Goal: Transaction & Acquisition: Purchase product/service

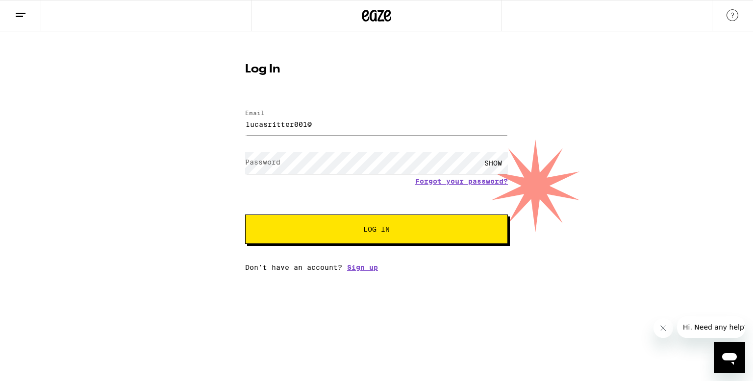
click at [245, 215] on button "Log In" at bounding box center [376, 229] width 263 height 29
click at [275, 171] on div "Password SHOW" at bounding box center [376, 162] width 263 height 29
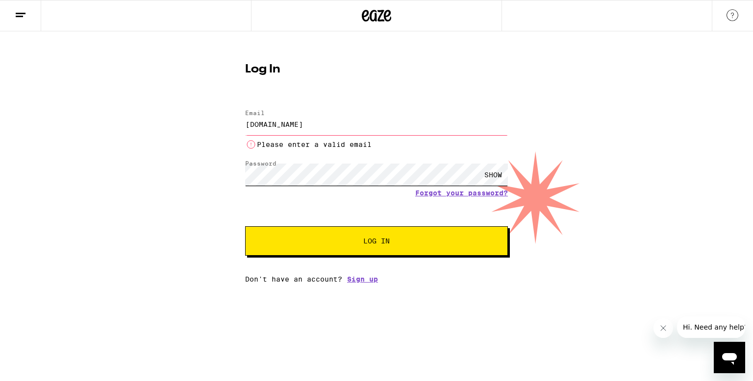
click at [245, 226] on button "Log In" at bounding box center [376, 240] width 263 height 29
click at [483, 178] on div "SHOW" at bounding box center [492, 175] width 29 height 22
click at [307, 124] on input "[DOMAIN_NAME]" at bounding box center [376, 124] width 263 height 22
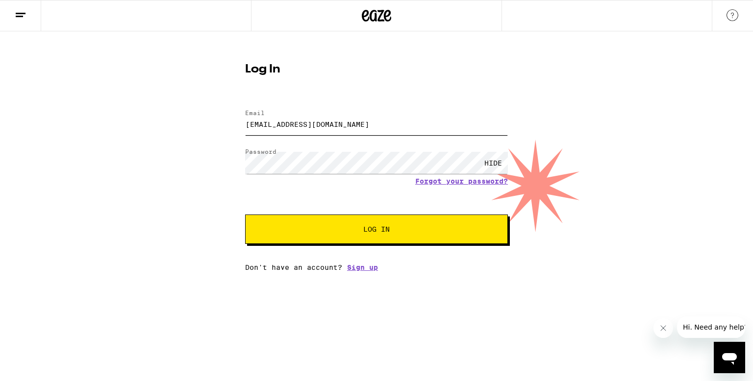
type input "[EMAIL_ADDRESS][DOMAIN_NAME]"
click at [496, 163] on div "HIDE" at bounding box center [492, 163] width 29 height 22
click at [429, 233] on span "Log In" at bounding box center [376, 229] width 183 height 7
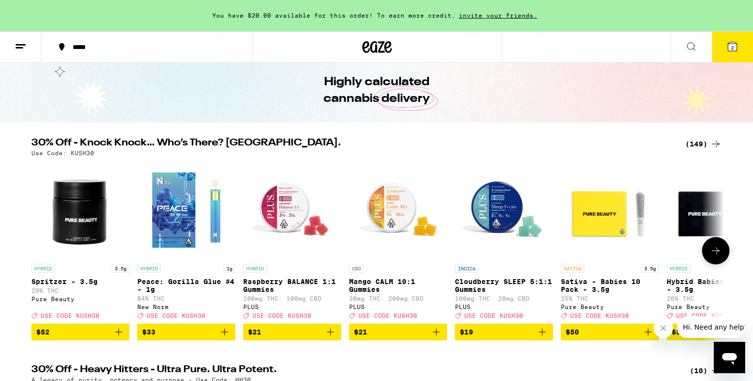
scroll to position [35, 0]
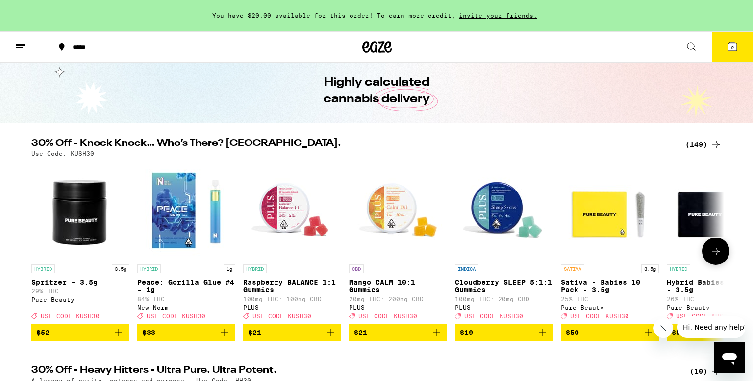
click at [715, 257] on icon at bounding box center [716, 252] width 12 height 12
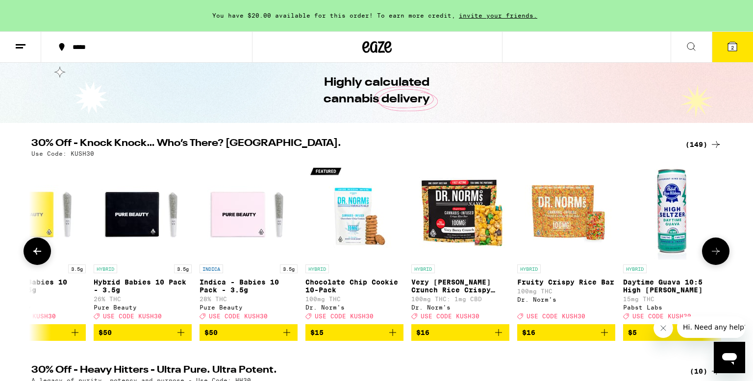
scroll to position [0, 583]
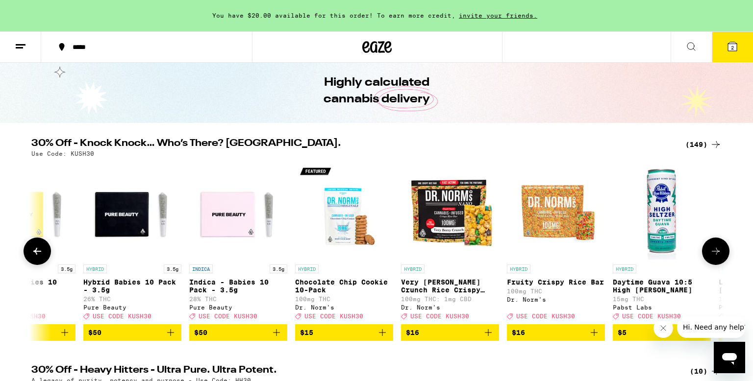
click at [715, 257] on icon at bounding box center [716, 252] width 12 height 12
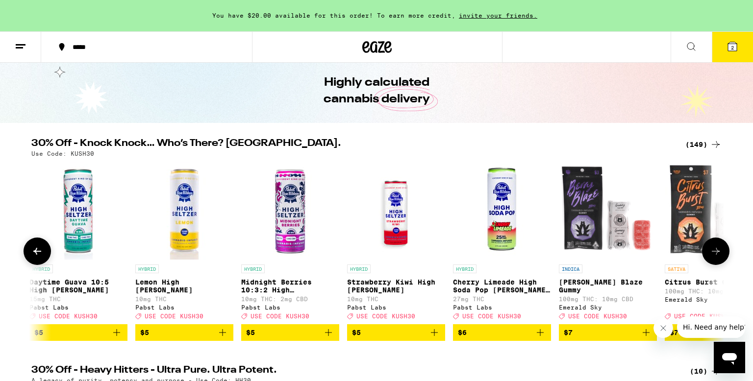
click at [715, 257] on icon at bounding box center [716, 252] width 12 height 12
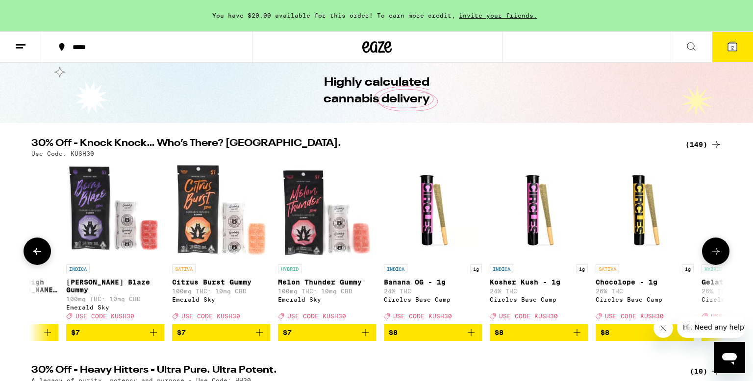
scroll to position [0, 1750]
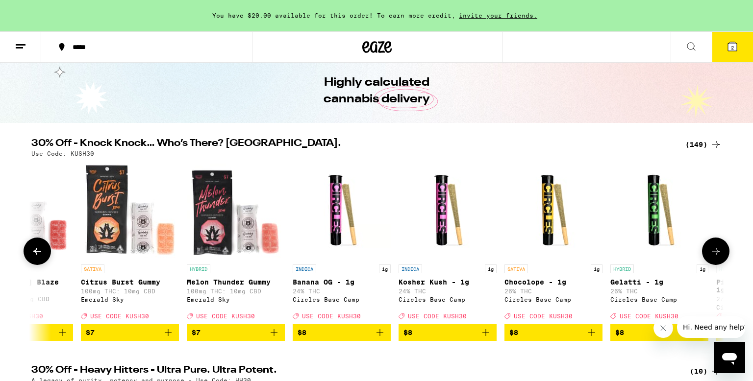
click at [715, 257] on icon at bounding box center [716, 252] width 12 height 12
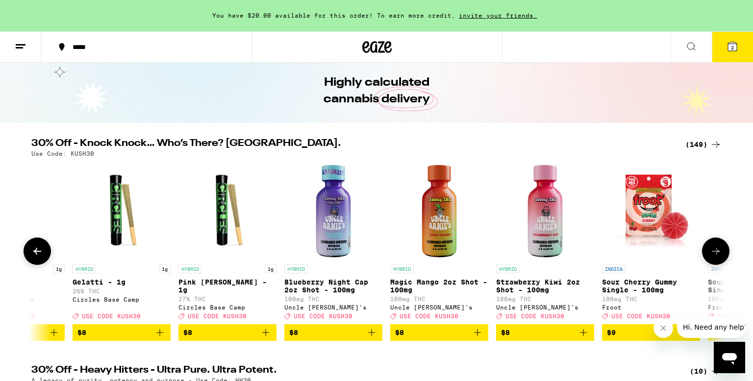
scroll to position [0, 2333]
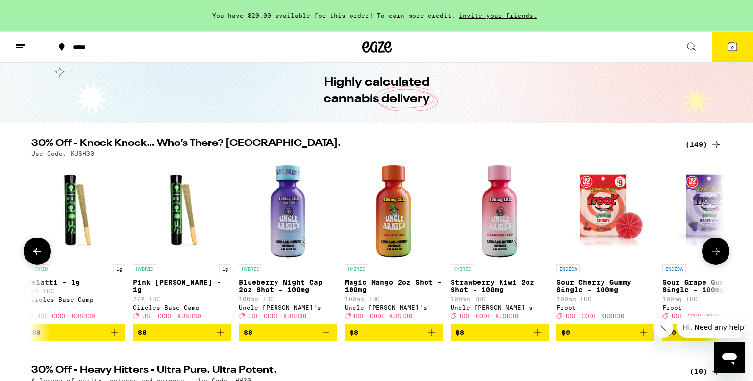
click at [715, 257] on icon at bounding box center [716, 252] width 12 height 12
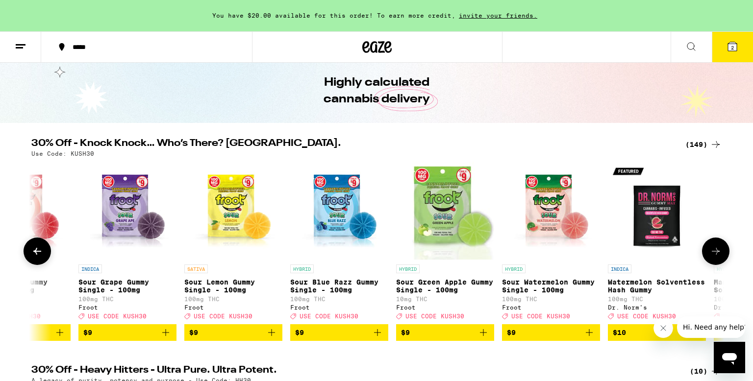
click at [715, 257] on icon at bounding box center [716, 252] width 12 height 12
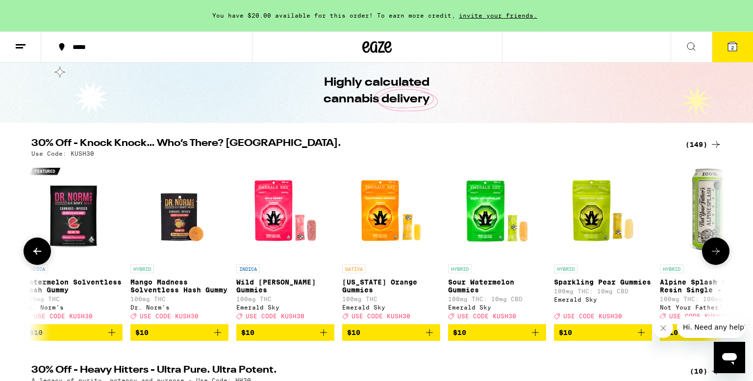
click at [715, 257] on icon at bounding box center [716, 252] width 12 height 12
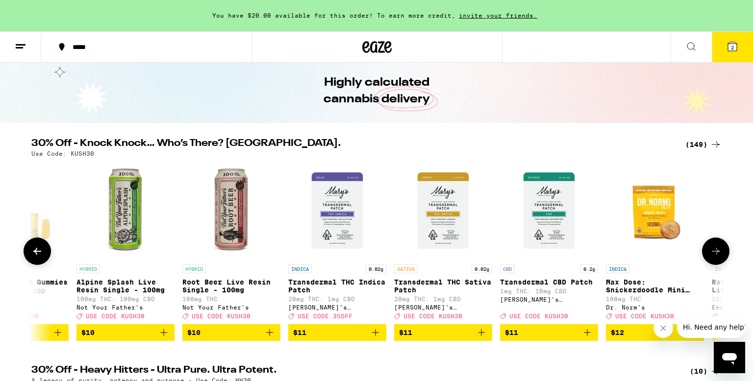
click at [715, 257] on icon at bounding box center [716, 252] width 12 height 12
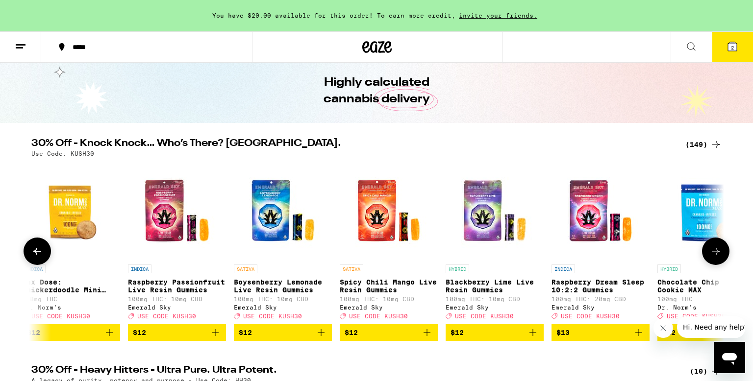
click at [715, 257] on icon at bounding box center [716, 252] width 12 height 12
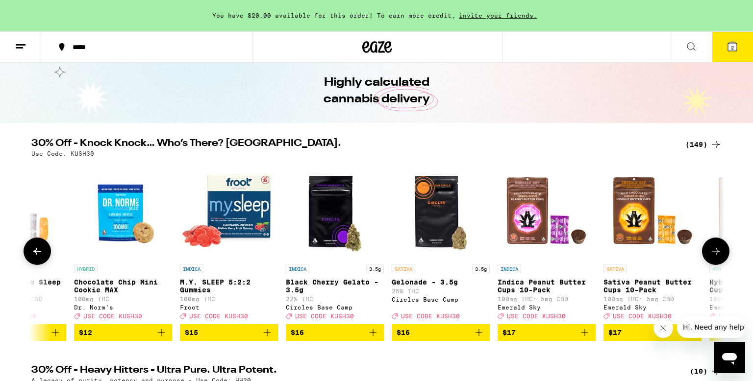
click at [715, 257] on icon at bounding box center [716, 252] width 12 height 12
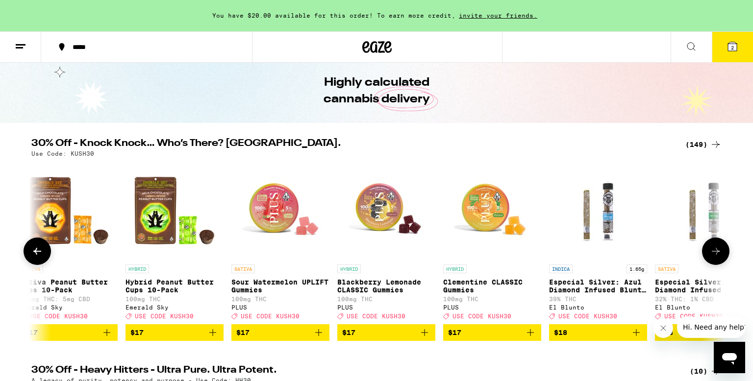
click at [715, 257] on icon at bounding box center [716, 252] width 12 height 12
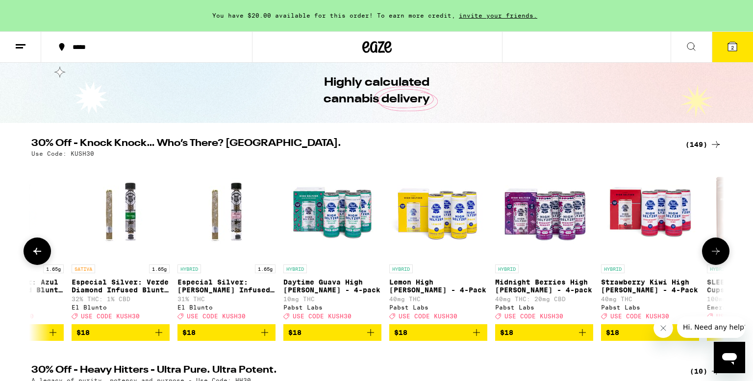
click at [715, 257] on icon at bounding box center [716, 252] width 12 height 12
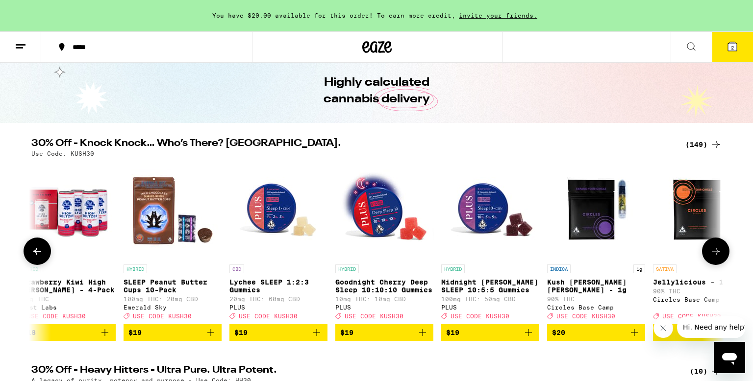
click at [715, 257] on icon at bounding box center [716, 252] width 12 height 12
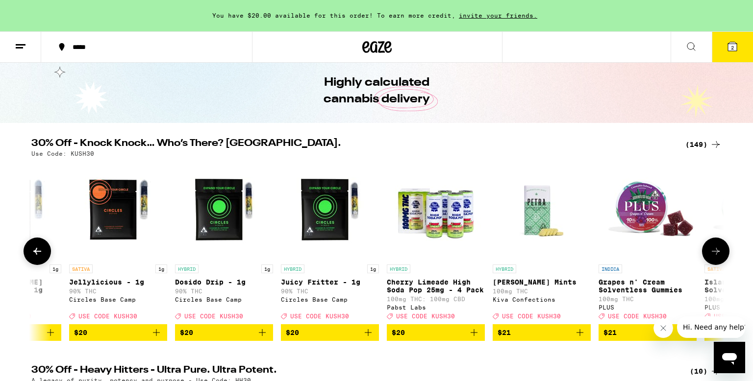
click at [715, 257] on icon at bounding box center [716, 252] width 12 height 12
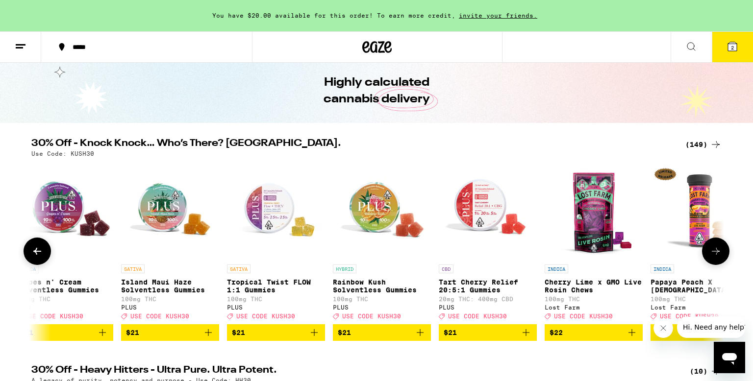
click at [715, 257] on icon at bounding box center [716, 252] width 12 height 12
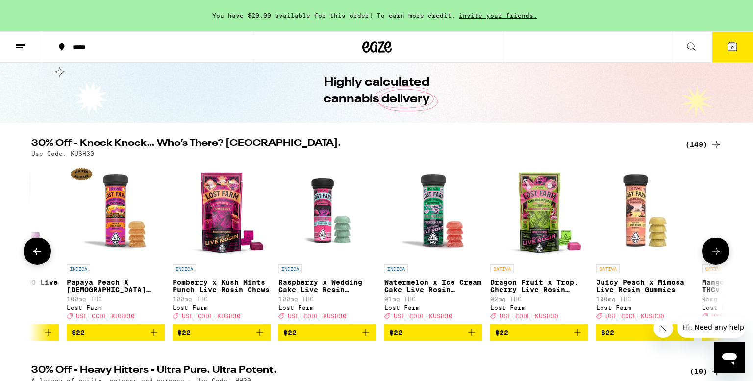
click at [715, 257] on icon at bounding box center [716, 252] width 12 height 12
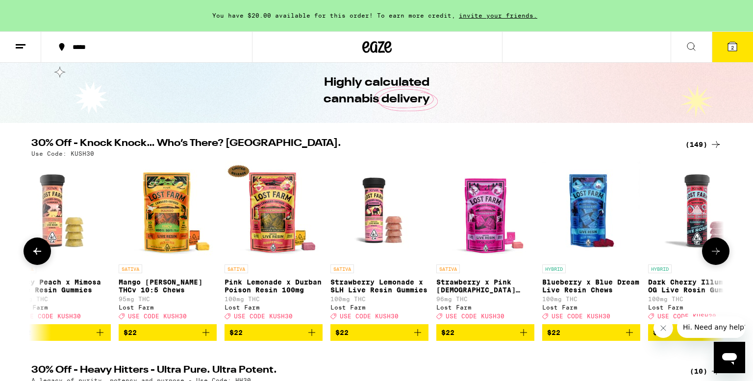
click at [715, 257] on icon at bounding box center [716, 252] width 12 height 12
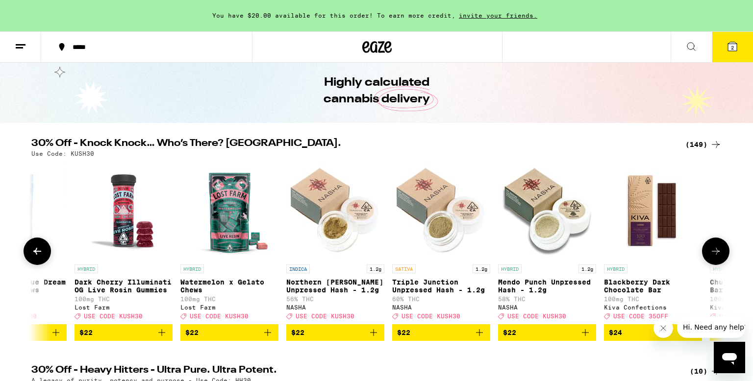
scroll to position [0, 9917]
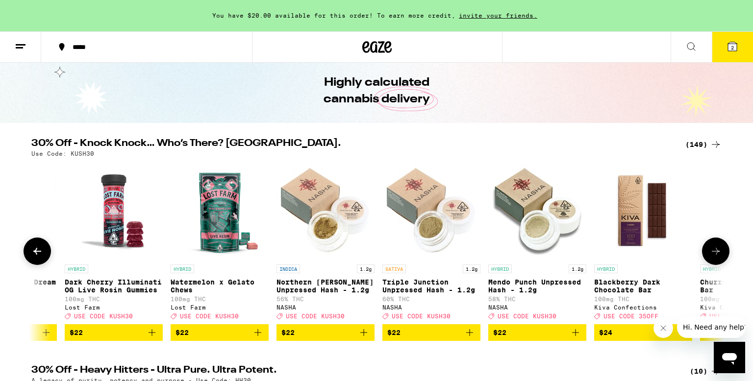
click at [715, 257] on icon at bounding box center [716, 252] width 12 height 12
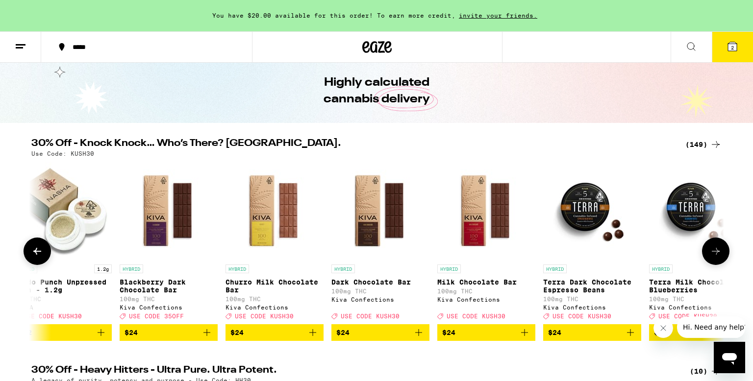
scroll to position [0, 10501]
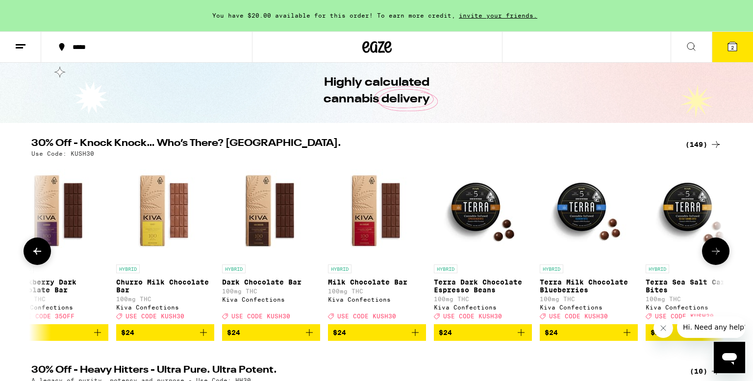
click at [715, 257] on icon at bounding box center [716, 252] width 12 height 12
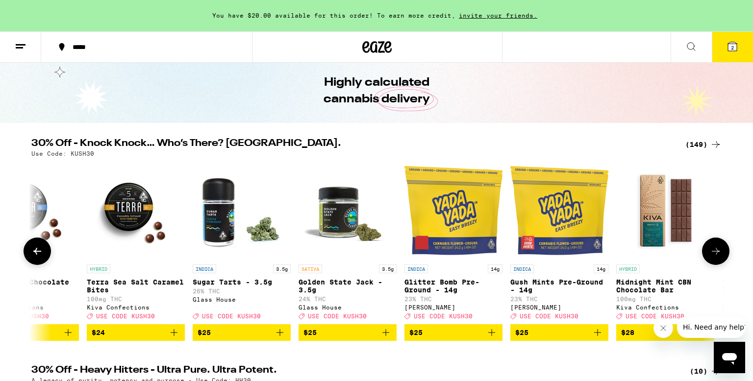
scroll to position [0, 11084]
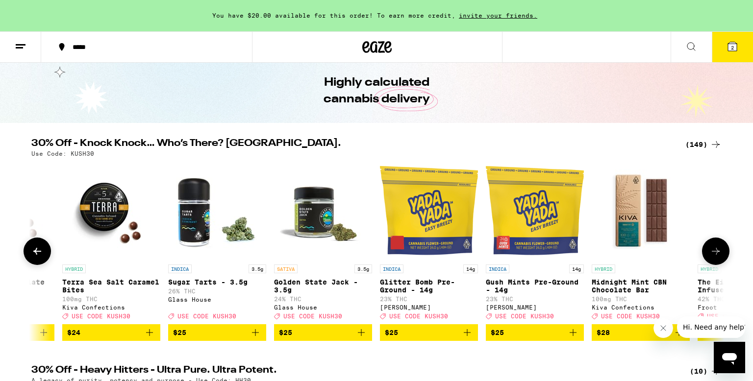
click at [715, 257] on icon at bounding box center [716, 252] width 12 height 12
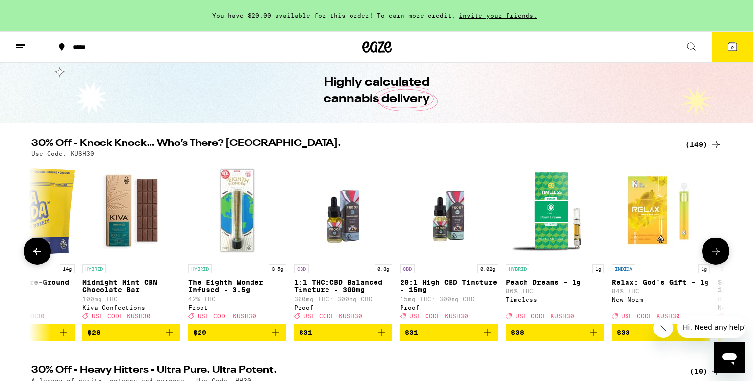
scroll to position [0, 11668]
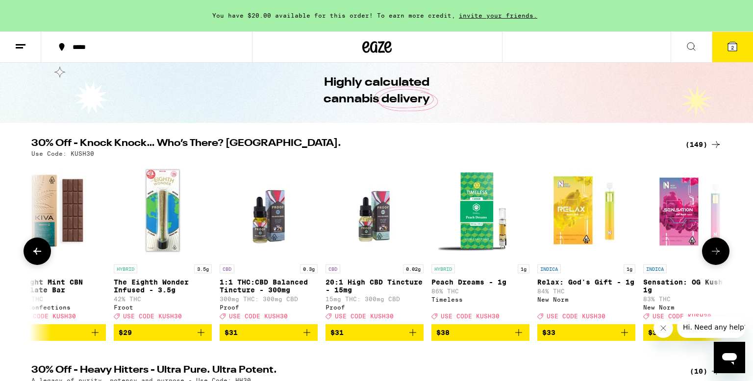
click at [715, 257] on icon at bounding box center [716, 252] width 12 height 12
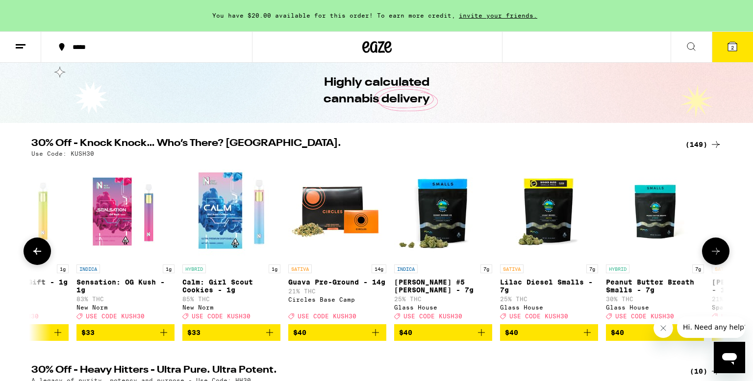
scroll to position [0, 12251]
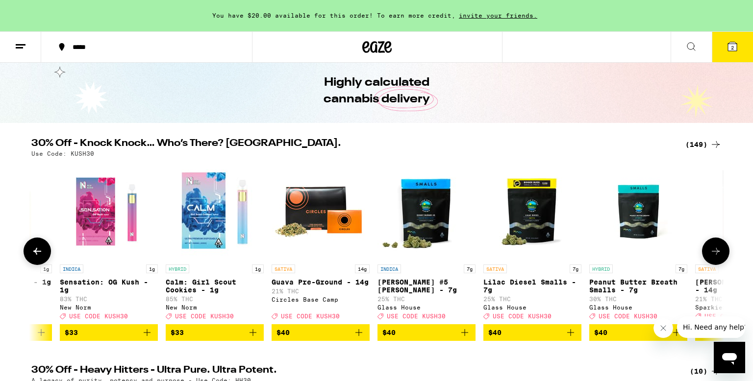
click at [715, 257] on icon at bounding box center [716, 252] width 12 height 12
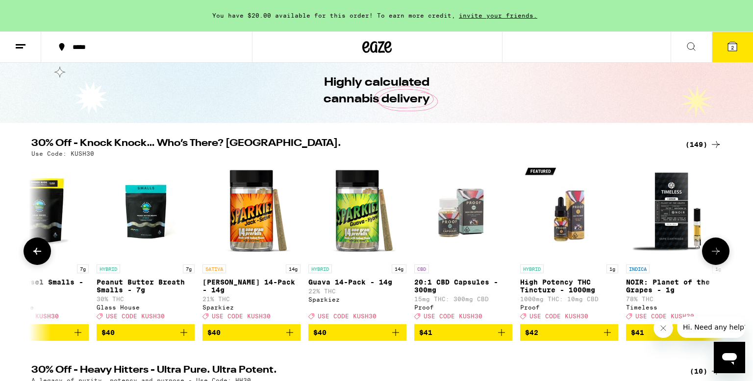
scroll to position [0, 12834]
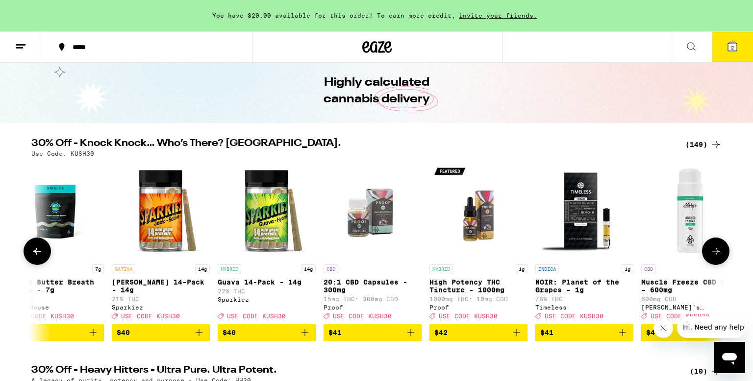
click at [715, 262] on button at bounding box center [715, 251] width 27 height 27
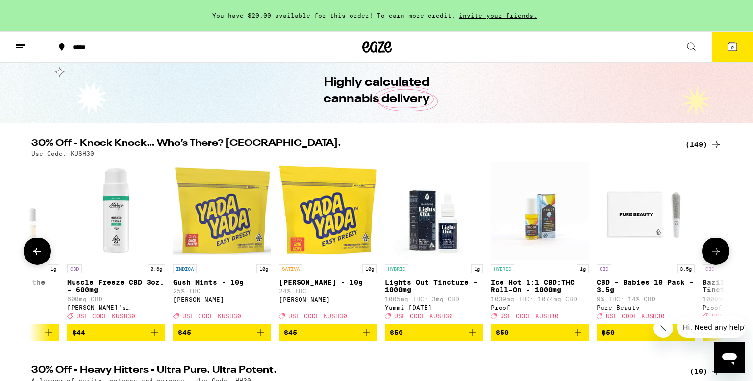
scroll to position [0, 13418]
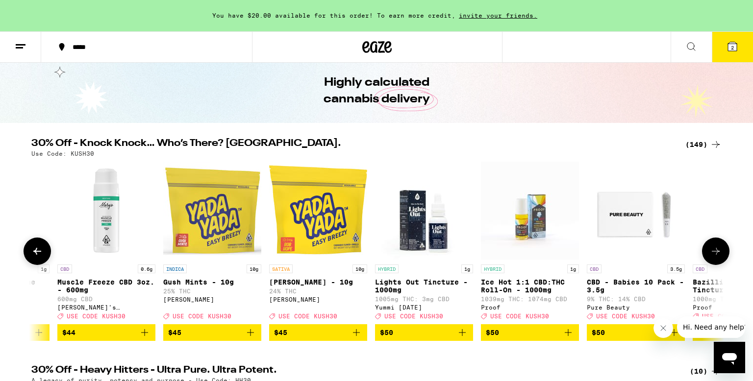
click at [716, 262] on button at bounding box center [715, 251] width 27 height 27
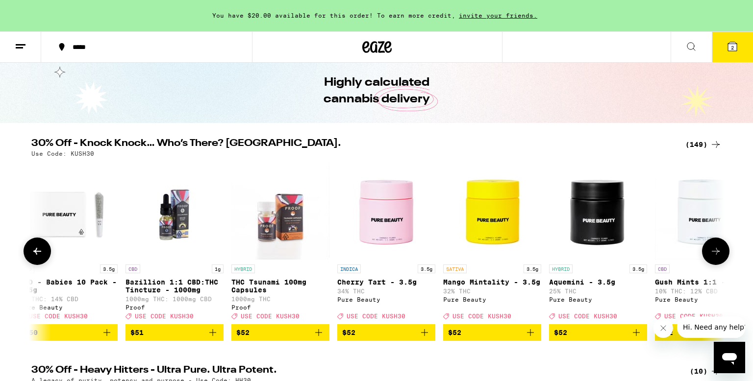
scroll to position [0, 14001]
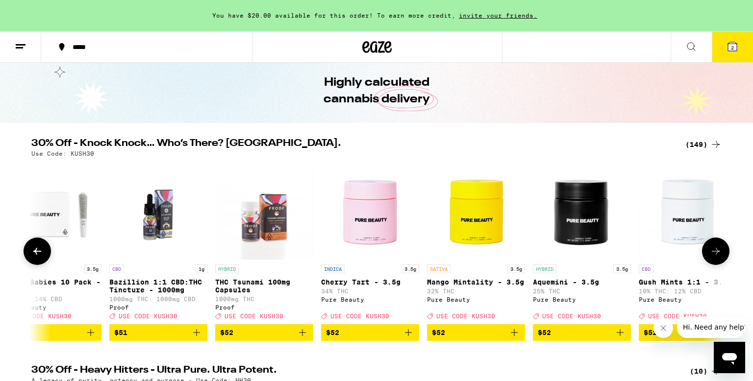
click at [716, 262] on button at bounding box center [715, 251] width 27 height 27
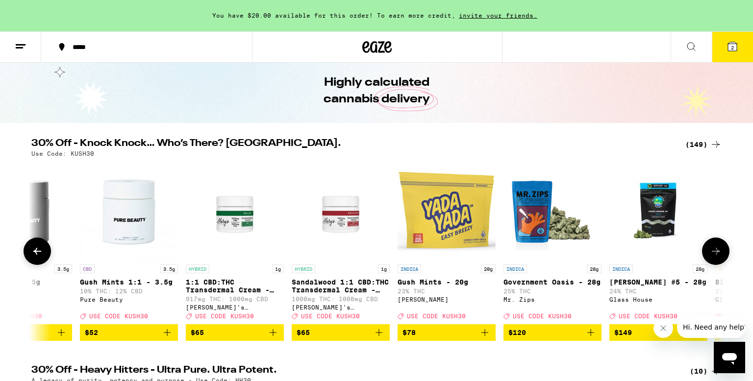
scroll to position [0, 14585]
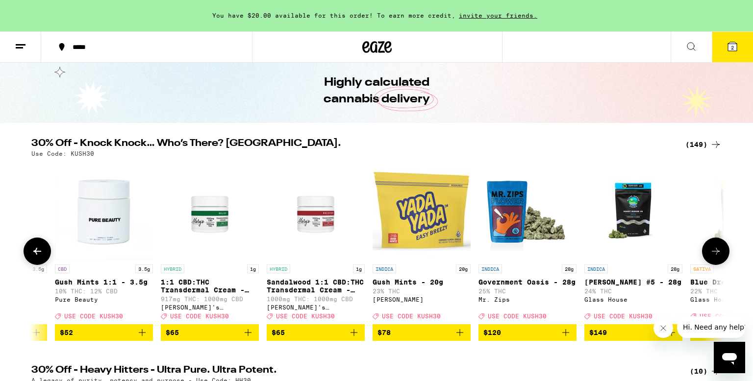
click at [716, 262] on button at bounding box center [715, 251] width 27 height 27
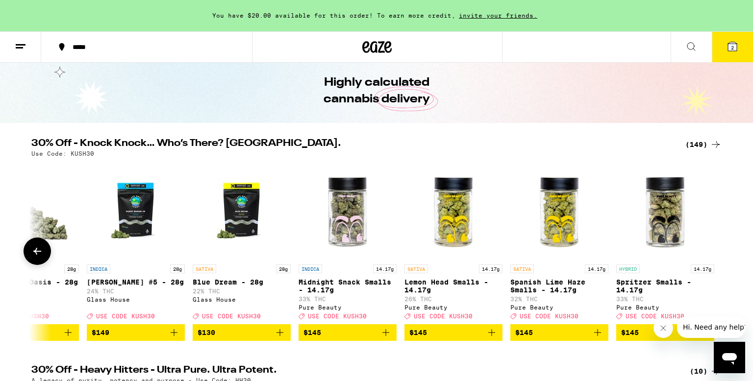
scroll to position [0, 15082]
click at [696, 238] on img "Open page for Spritzer Smalls - 14.17g from Pure Beauty" at bounding box center [665, 211] width 98 height 98
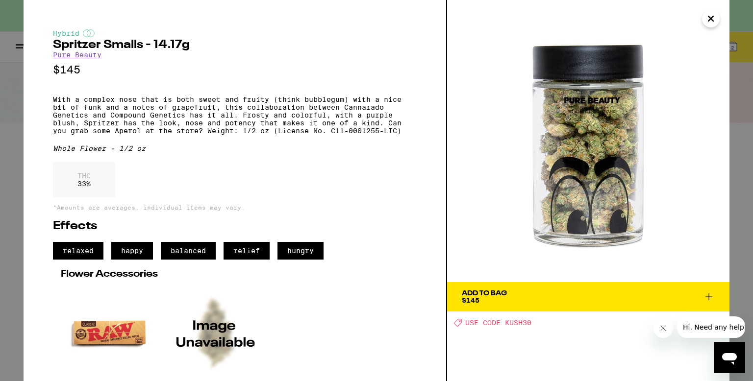
click at [740, 224] on div "Hybrid Spritzer Smalls - 14.17g Pure Beauty $145 With a complex nose that is bo…" at bounding box center [376, 190] width 753 height 381
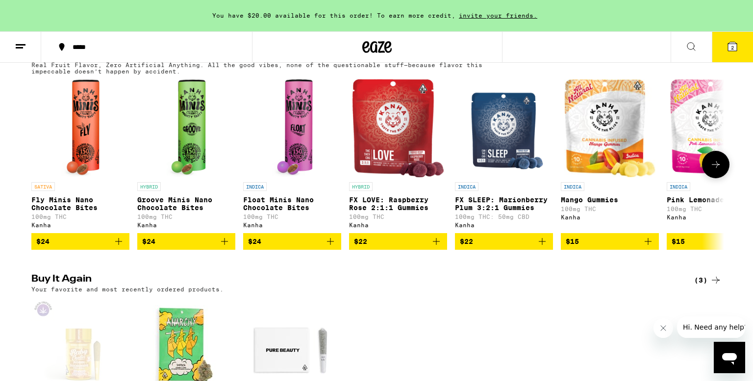
scroll to position [576, 0]
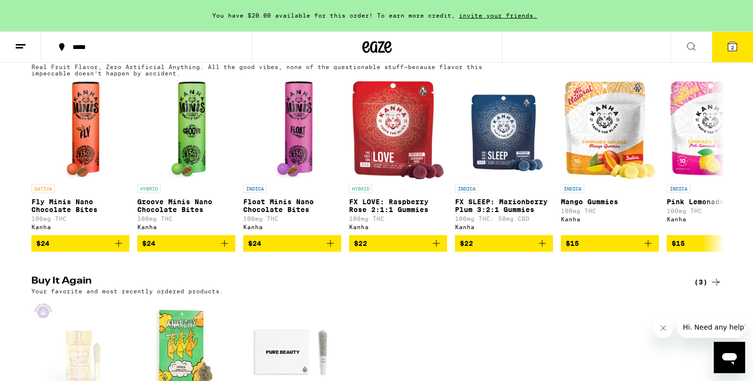
click at [728, 55] on button "2" at bounding box center [732, 47] width 41 height 30
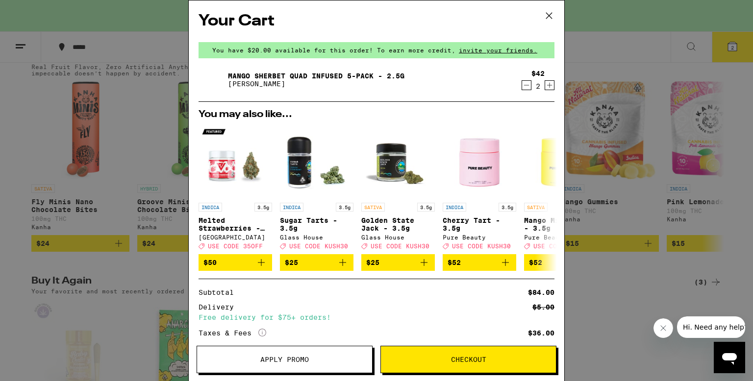
click at [548, 21] on icon at bounding box center [549, 15] width 15 height 15
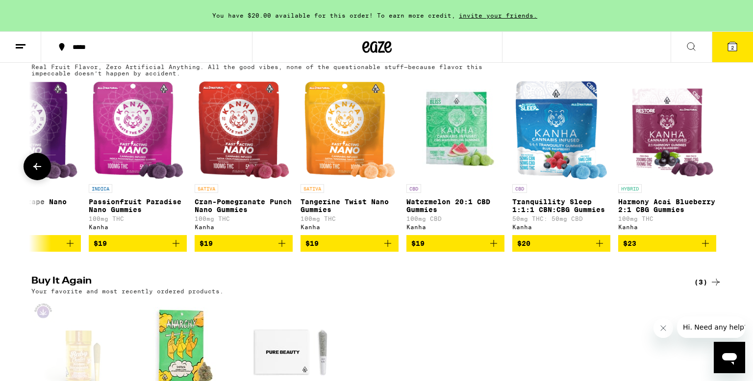
scroll to position [0, 1427]
